Goal: Find specific page/section: Find specific page/section

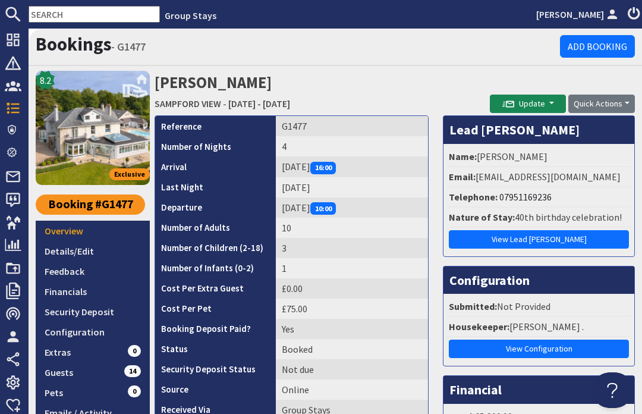
click at [8, 36] on icon at bounding box center [13, 40] width 17 height 17
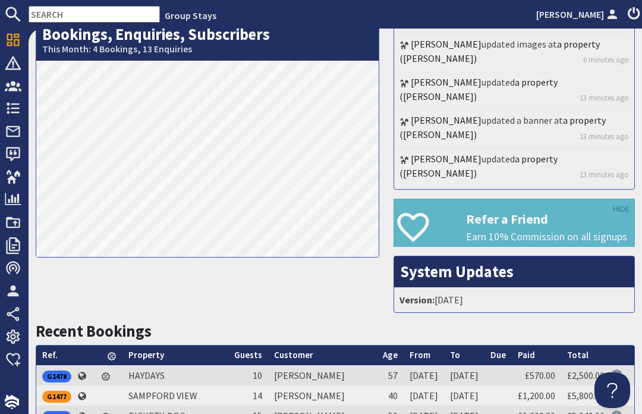
scroll to position [230, 0]
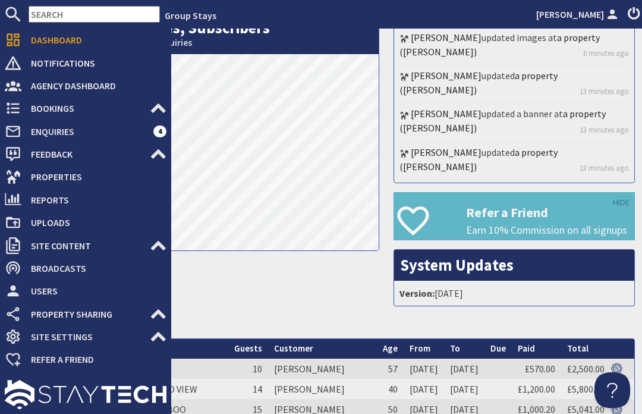
click at [8, 107] on icon at bounding box center [13, 108] width 17 height 17
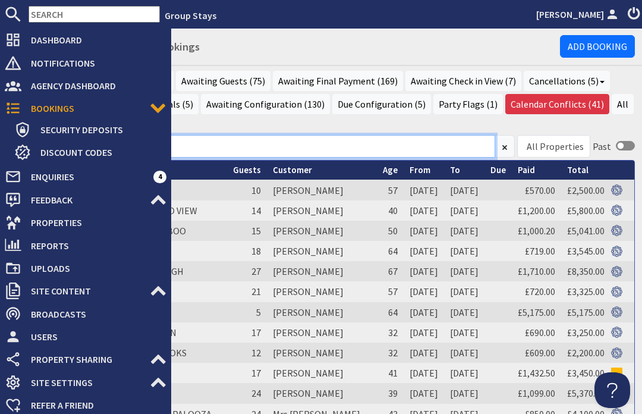
click at [422, 145] on input at bounding box center [266, 146] width 460 height 23
